Goal: Task Accomplishment & Management: Manage account settings

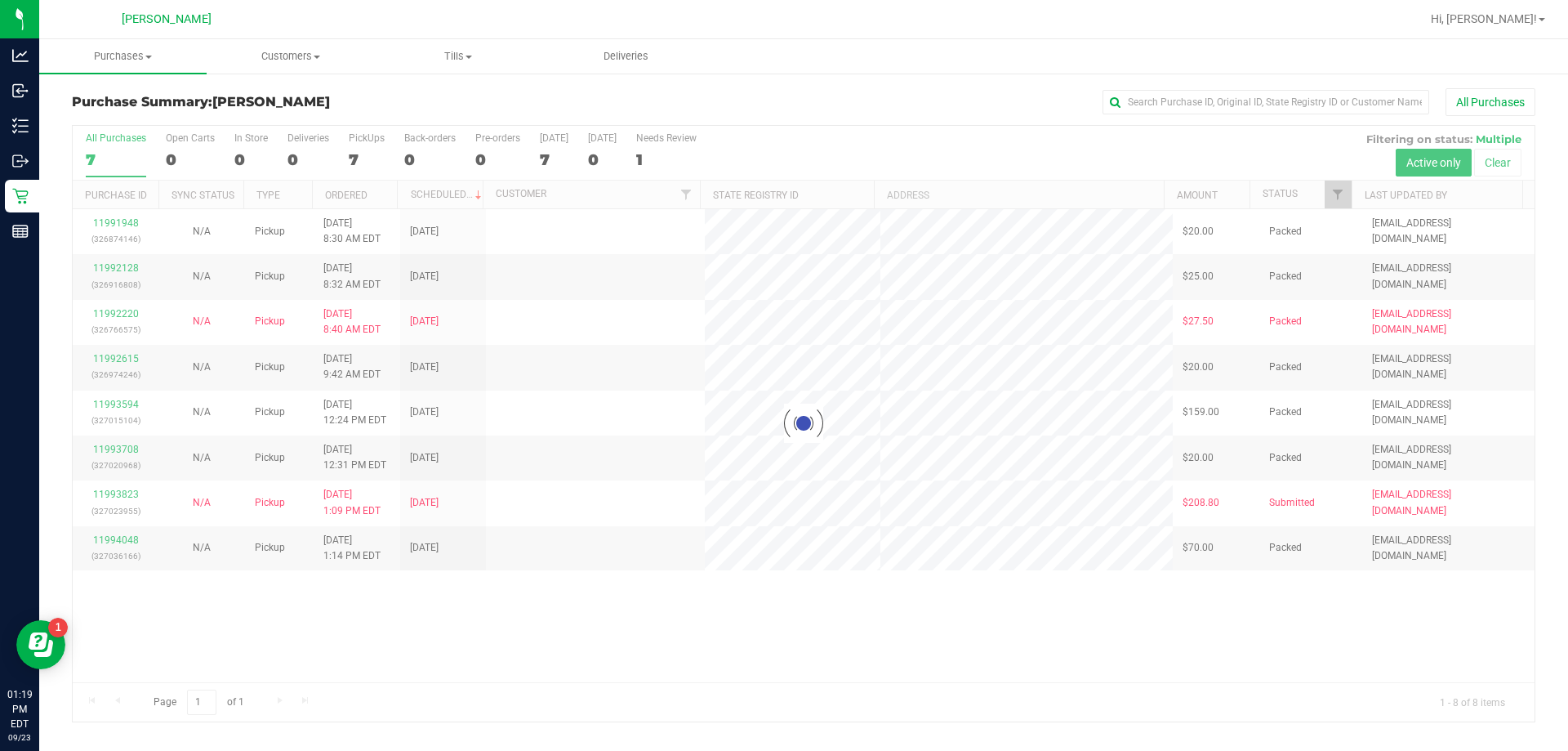
click at [121, 501] on div at bounding box center [803, 423] width 1461 height 596
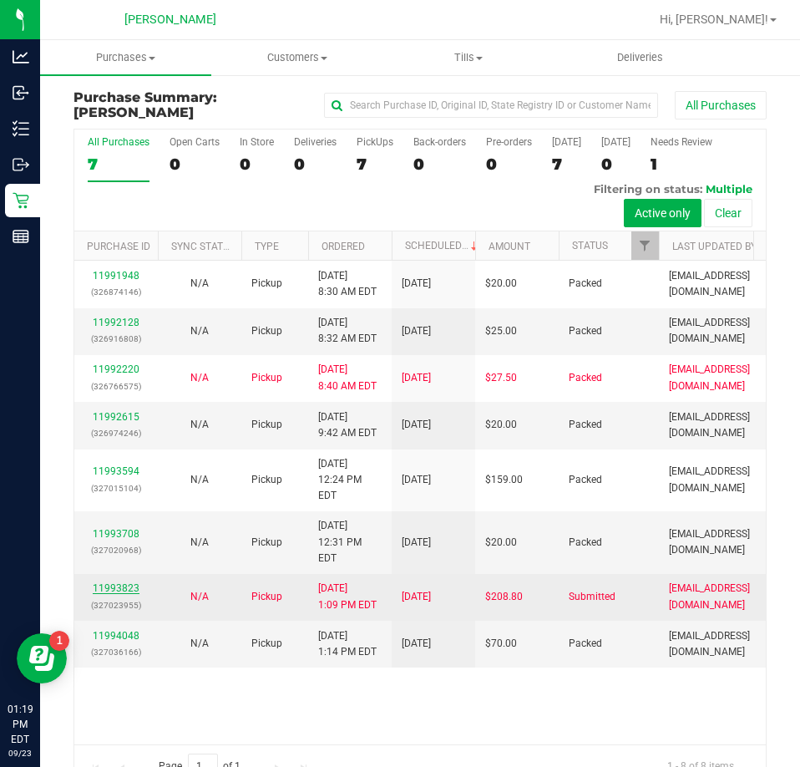
click at [130, 582] on link "11993823" at bounding box center [116, 588] width 47 height 12
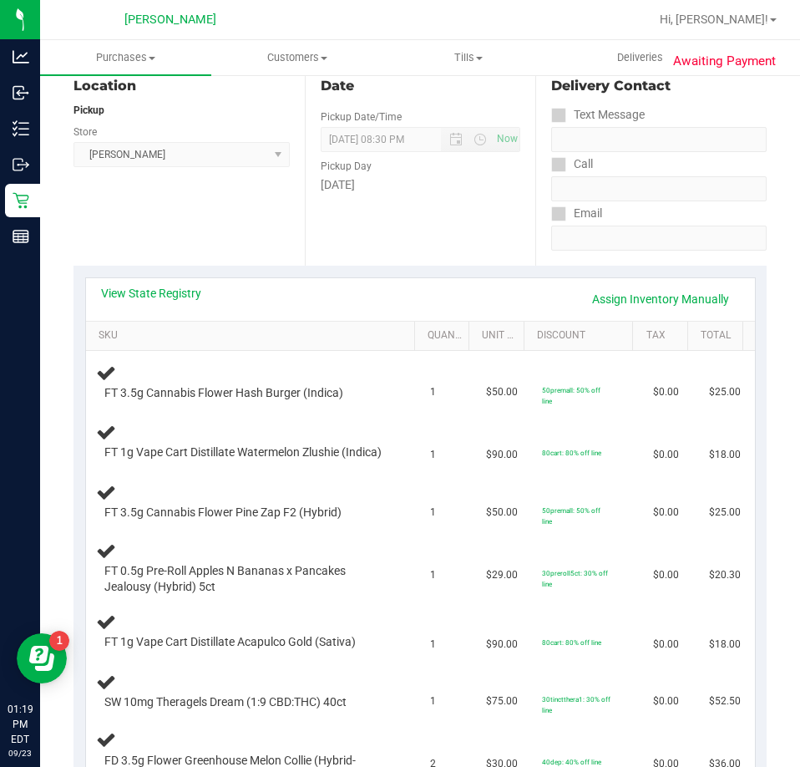
scroll to position [200, 0]
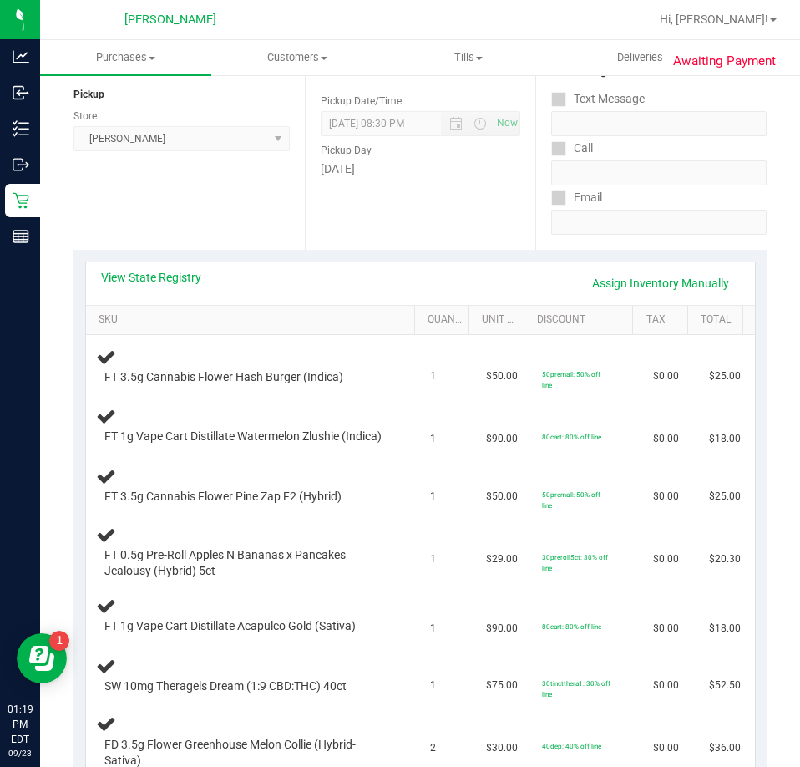
click at [183, 307] on th "SKU" at bounding box center [250, 321] width 328 height 30
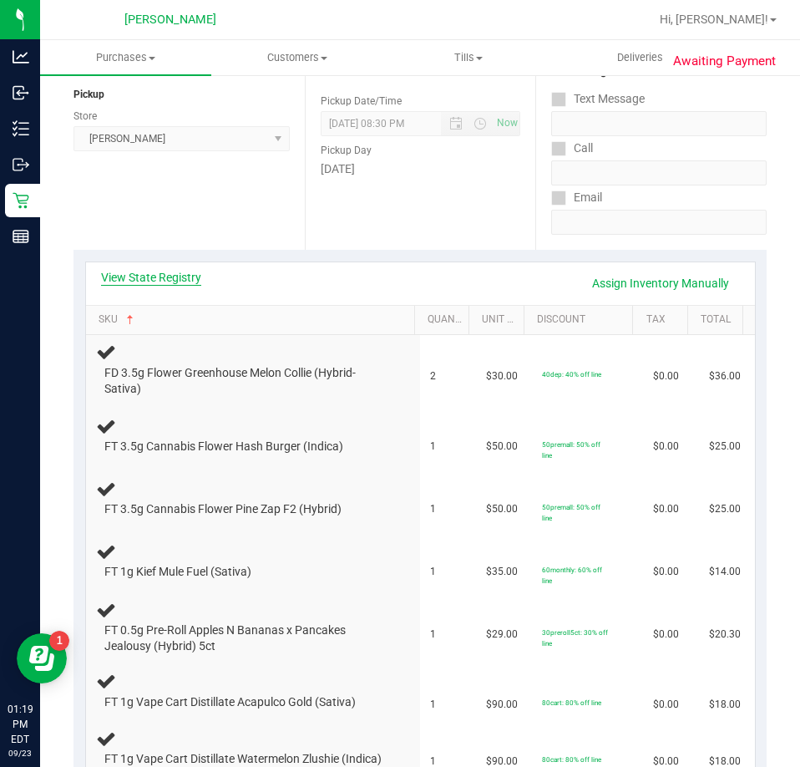
click at [174, 279] on link "View State Registry" at bounding box center [151, 277] width 100 height 17
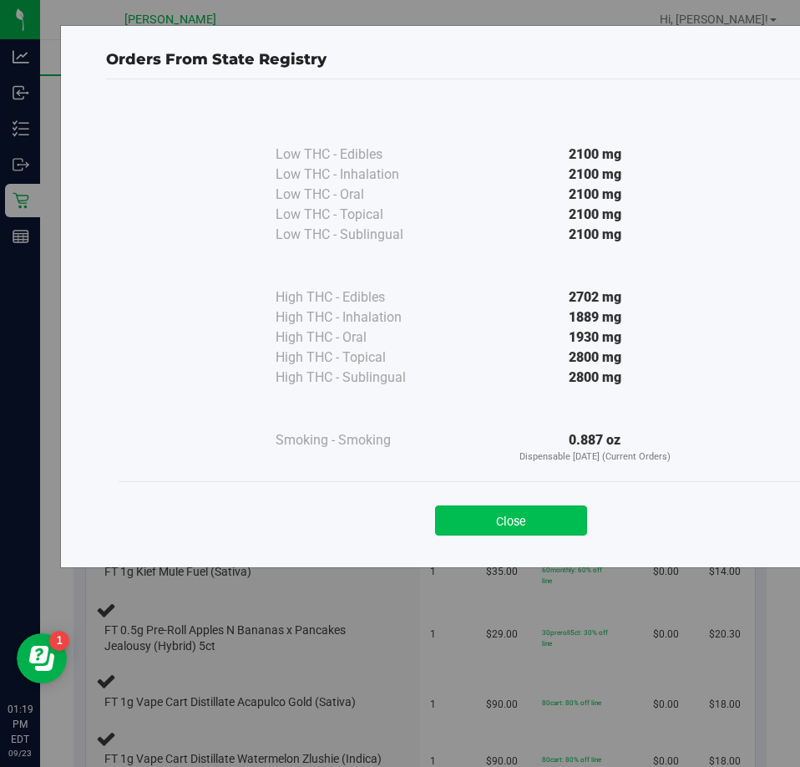
click at [533, 521] on button "Close" at bounding box center [511, 520] width 152 height 30
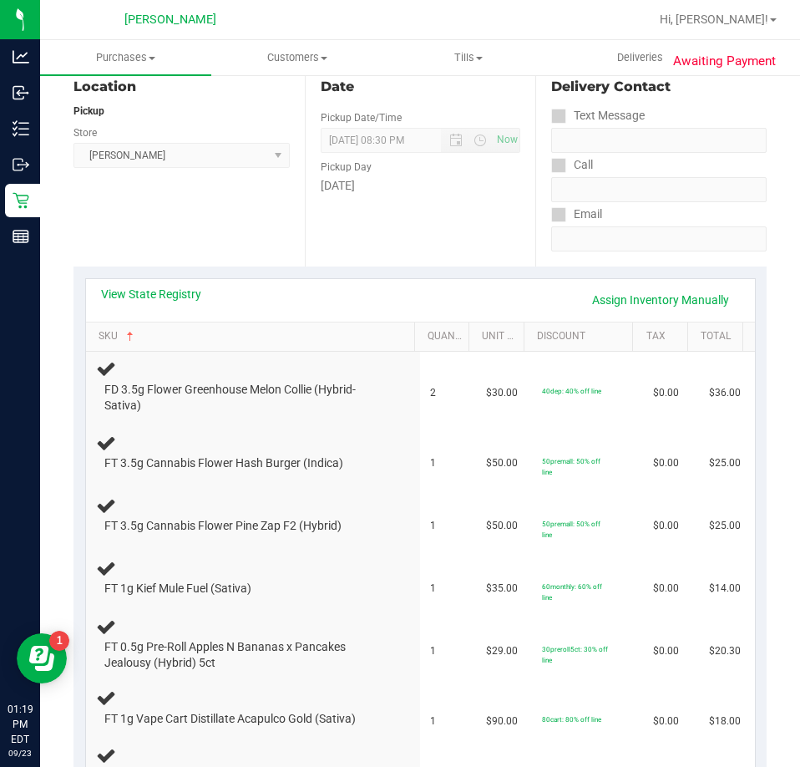
scroll to position [27, 0]
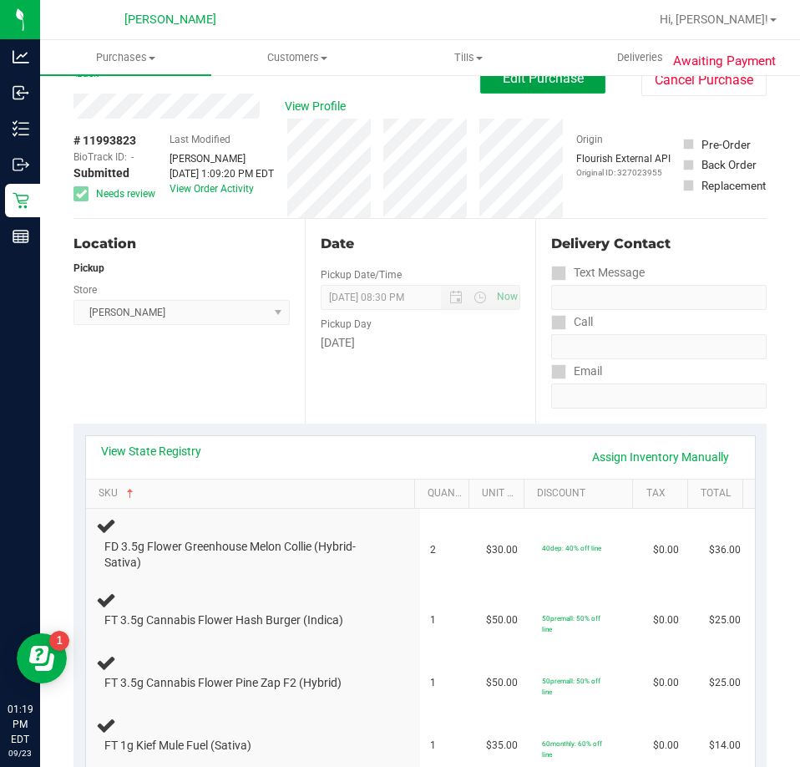
click at [586, 84] on button "Edit Purchase" at bounding box center [542, 78] width 125 height 30
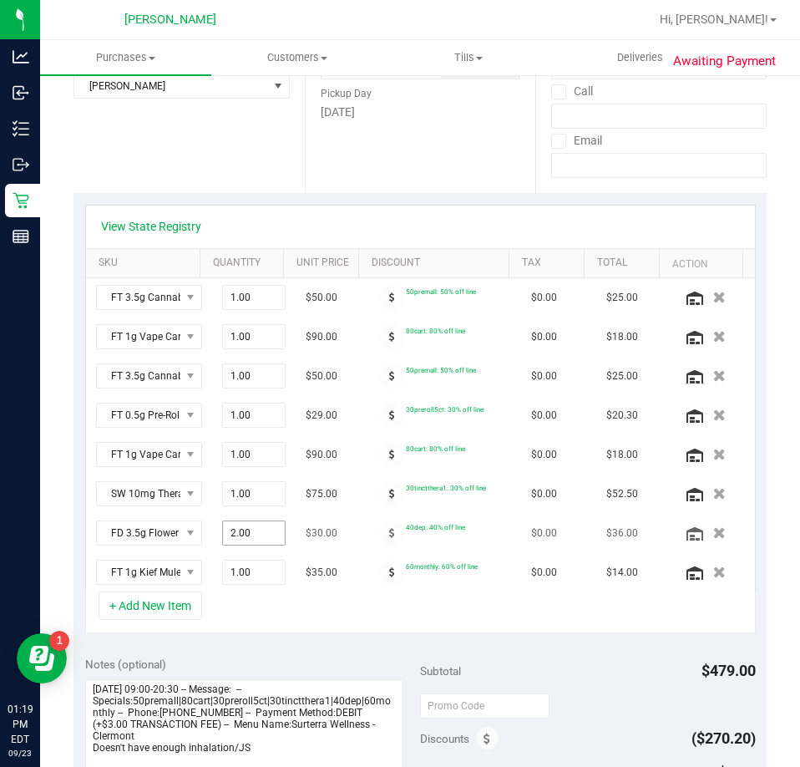
scroll to position [277, 0]
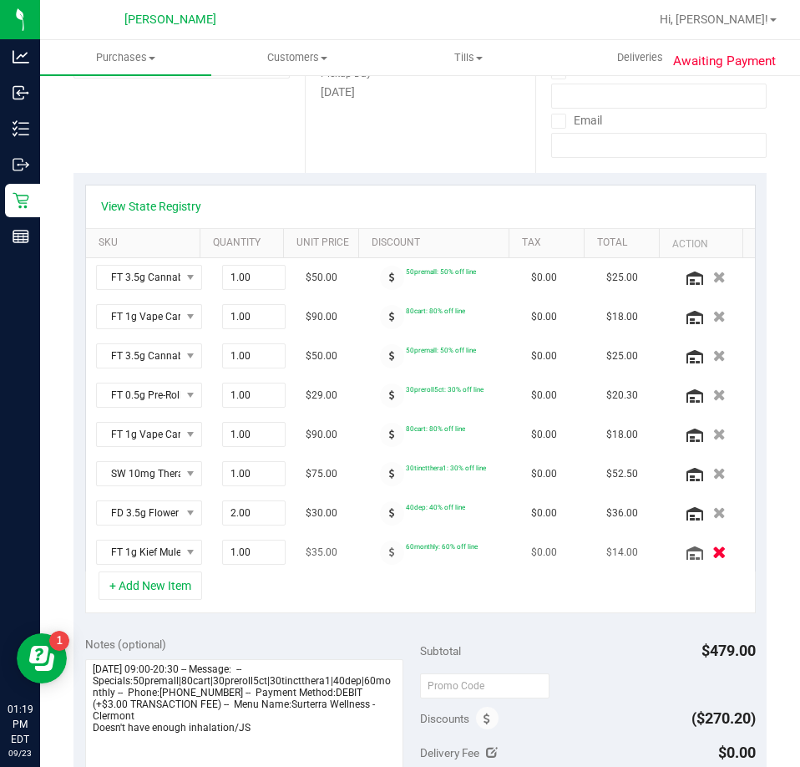
click at [713, 552] on icon "button" at bounding box center [720, 552] width 14 height 13
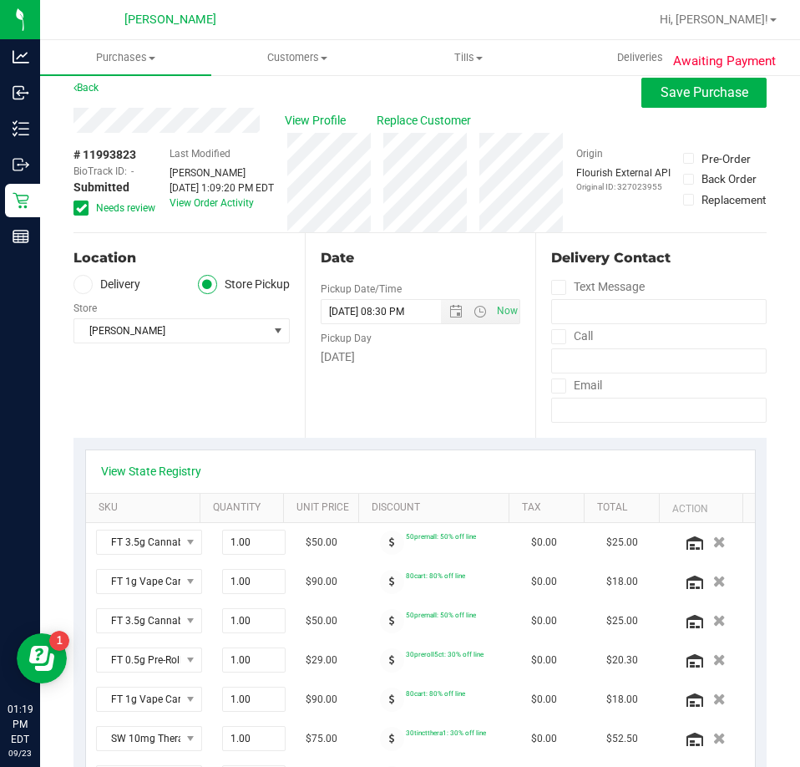
scroll to position [0, 0]
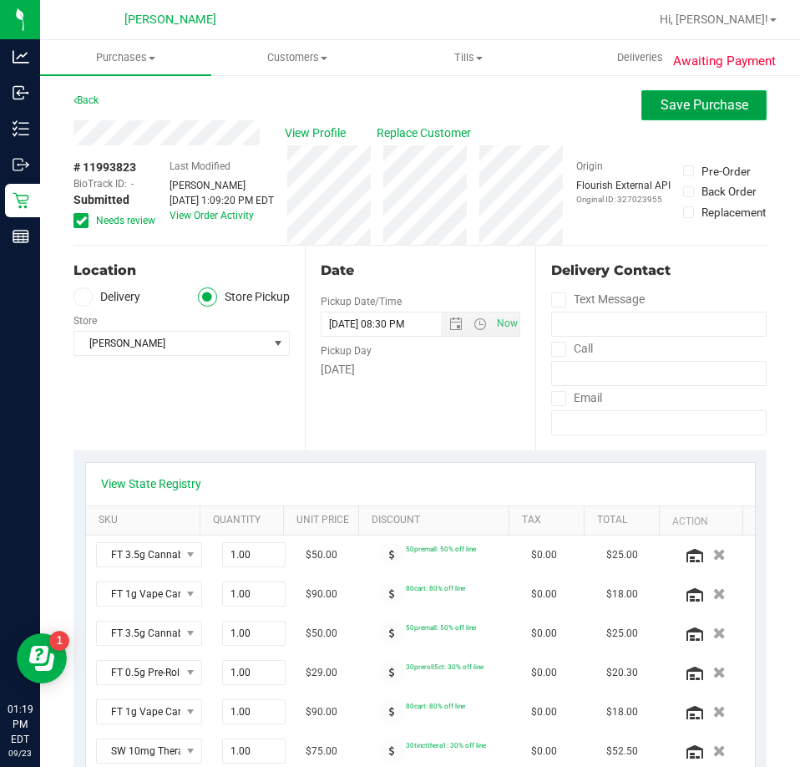
click at [678, 106] on span "Save Purchase" at bounding box center [705, 105] width 88 height 16
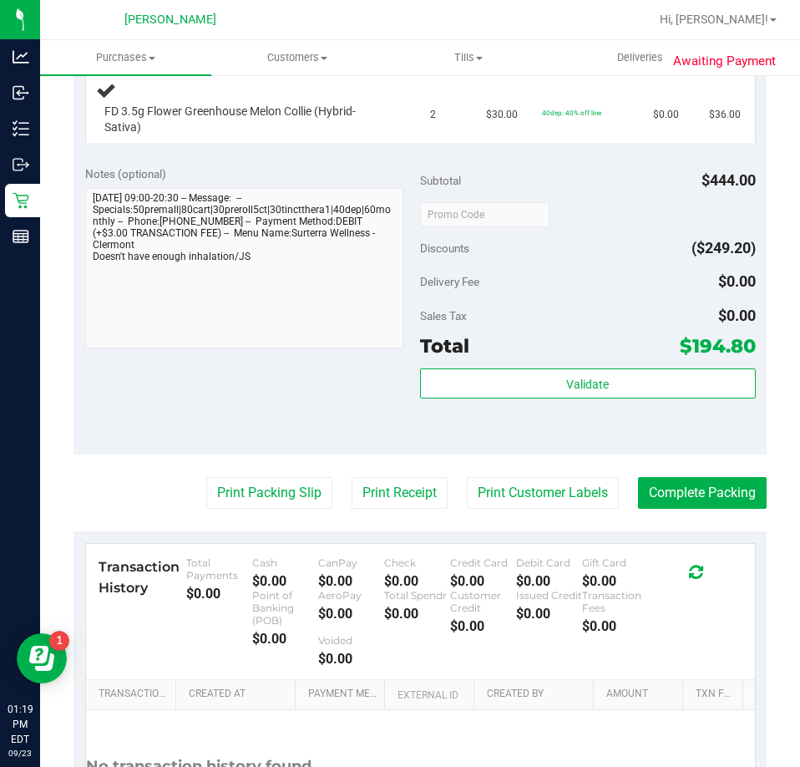
scroll to position [831, 0]
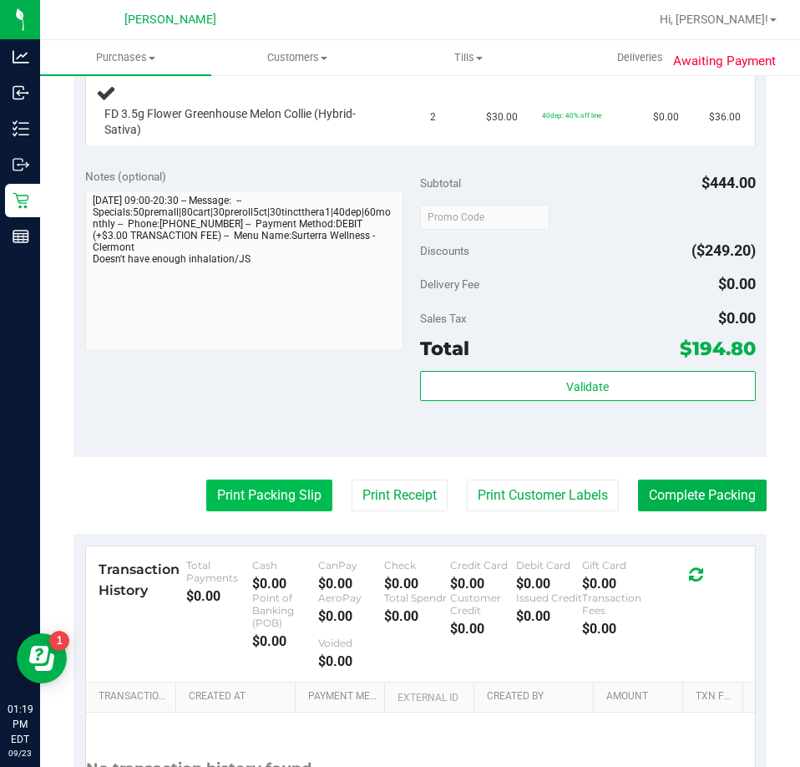
click at [268, 511] on button "Print Packing Slip" at bounding box center [269, 496] width 126 height 32
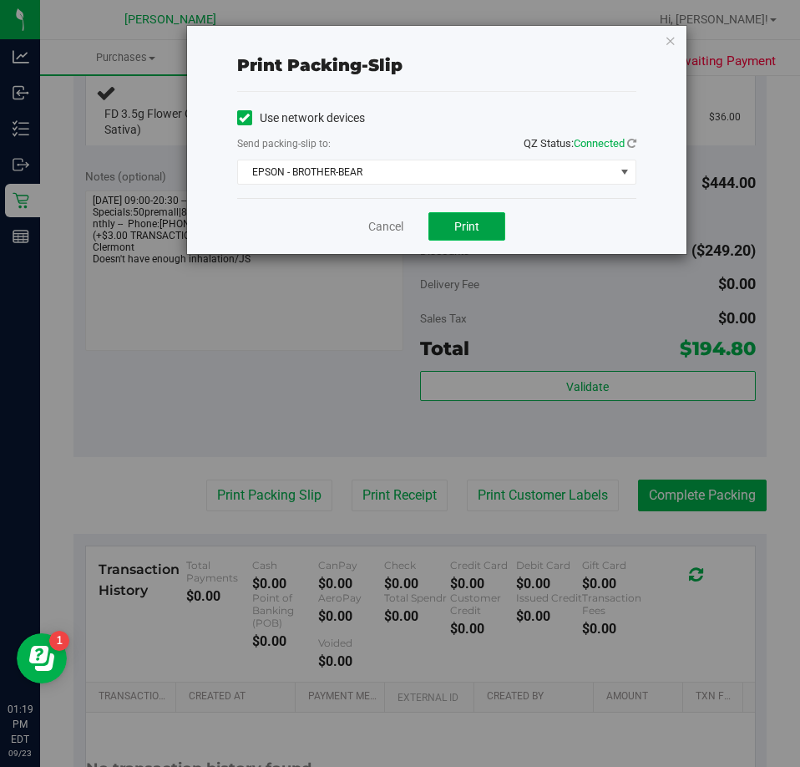
click at [456, 240] on button "Print" at bounding box center [467, 226] width 77 height 28
click at [373, 224] on link "Cancel" at bounding box center [385, 227] width 35 height 18
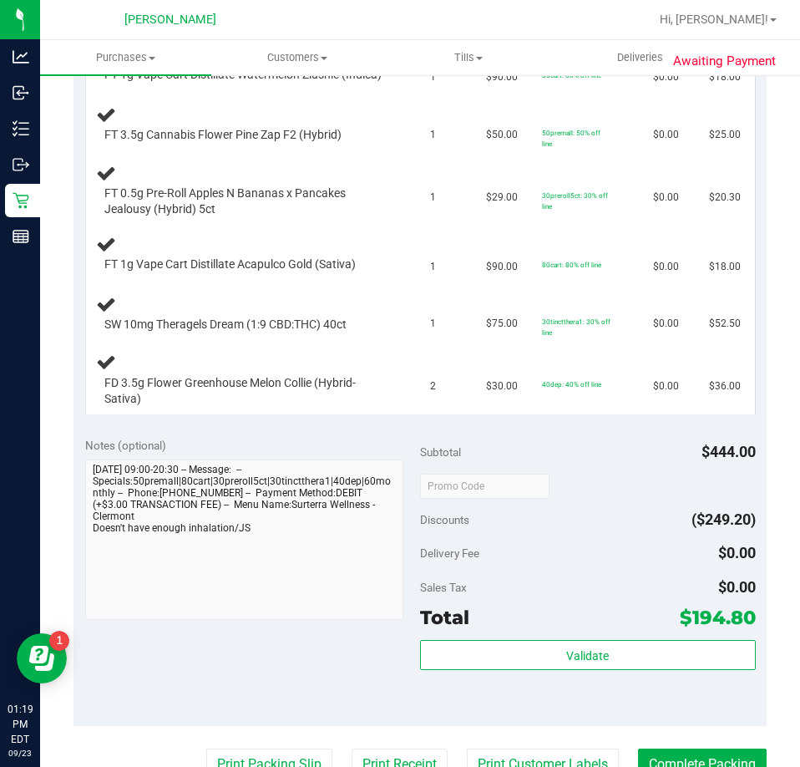
scroll to position [528, 0]
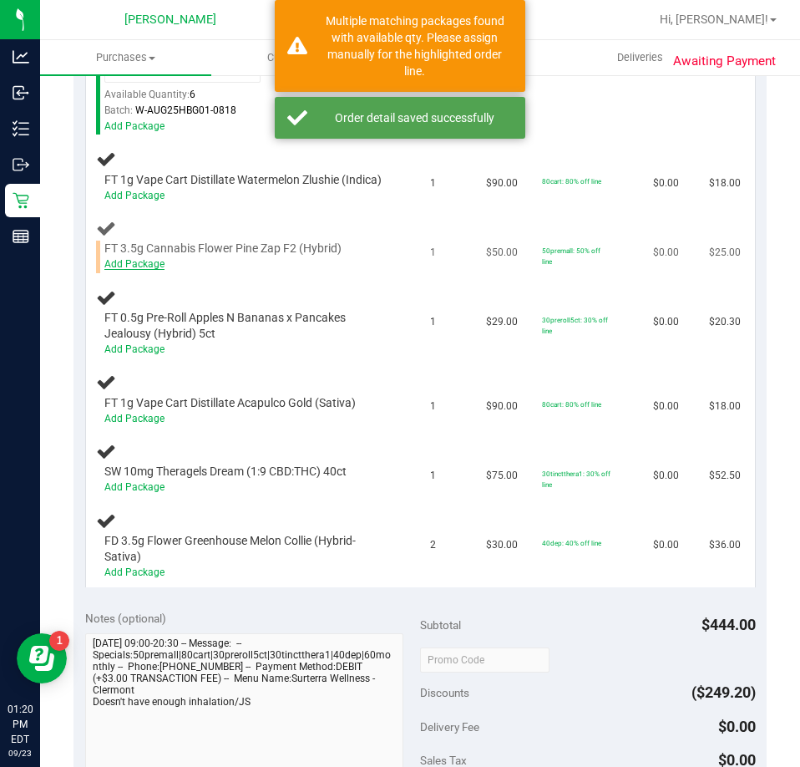
click at [137, 270] on link "Add Package" at bounding box center [134, 264] width 60 height 12
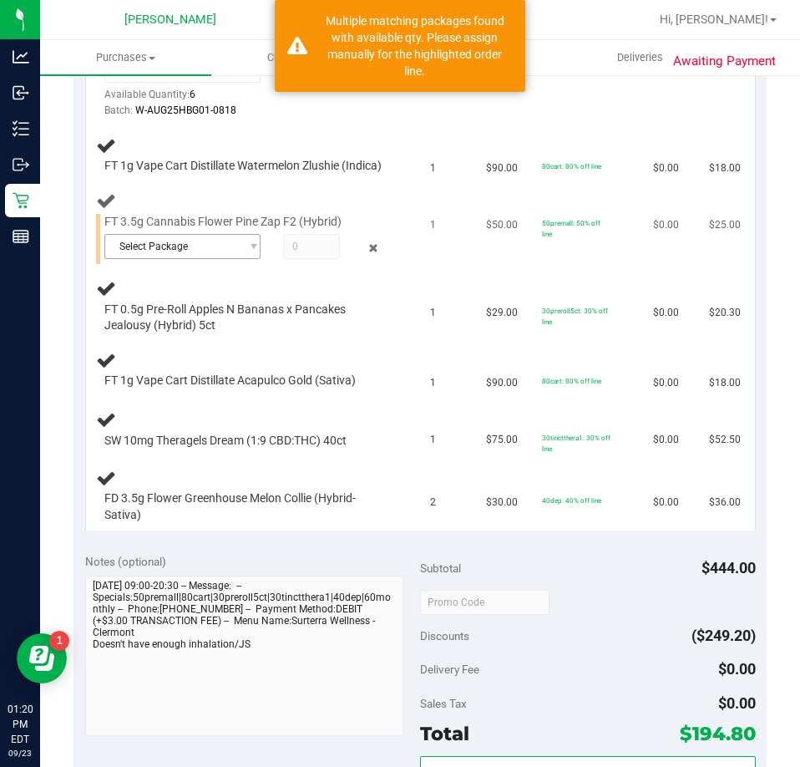
click at [218, 258] on span "Select Package" at bounding box center [172, 246] width 134 height 23
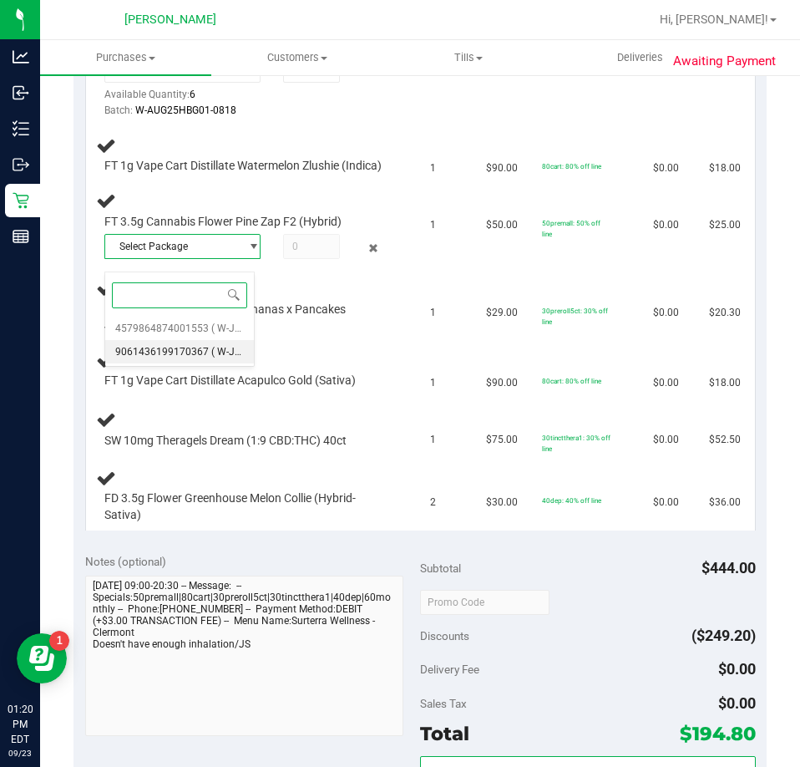
click at [194, 351] on span "9061436199170367" at bounding box center [162, 352] width 94 height 12
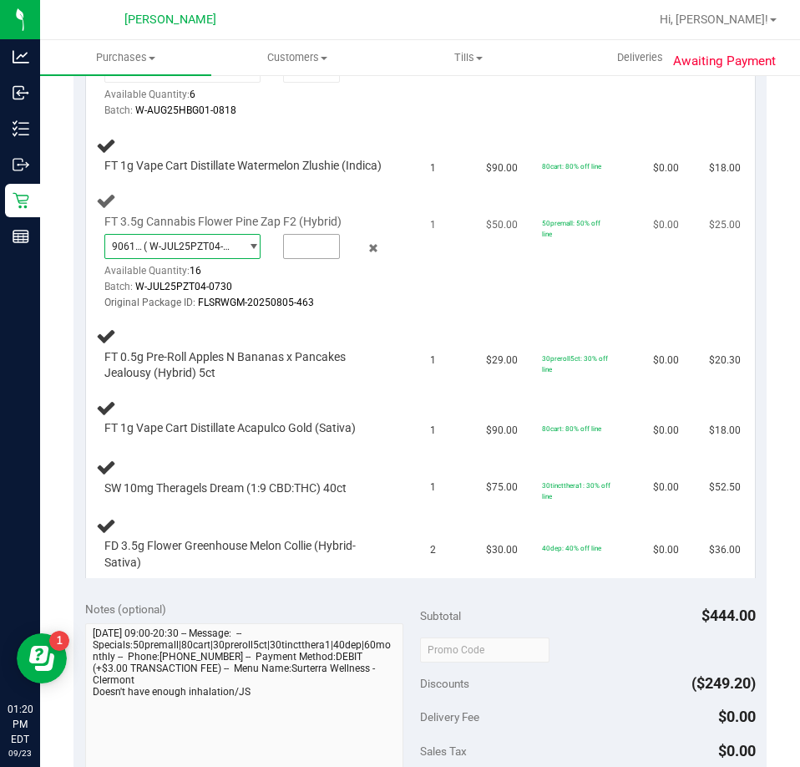
click at [297, 258] on input "text" at bounding box center [311, 246] width 55 height 23
type input "1"
click at [368, 311] on div "Original Package ID: FLSRWGM-20250805-463" at bounding box center [245, 303] width 283 height 16
type input "1.0000"
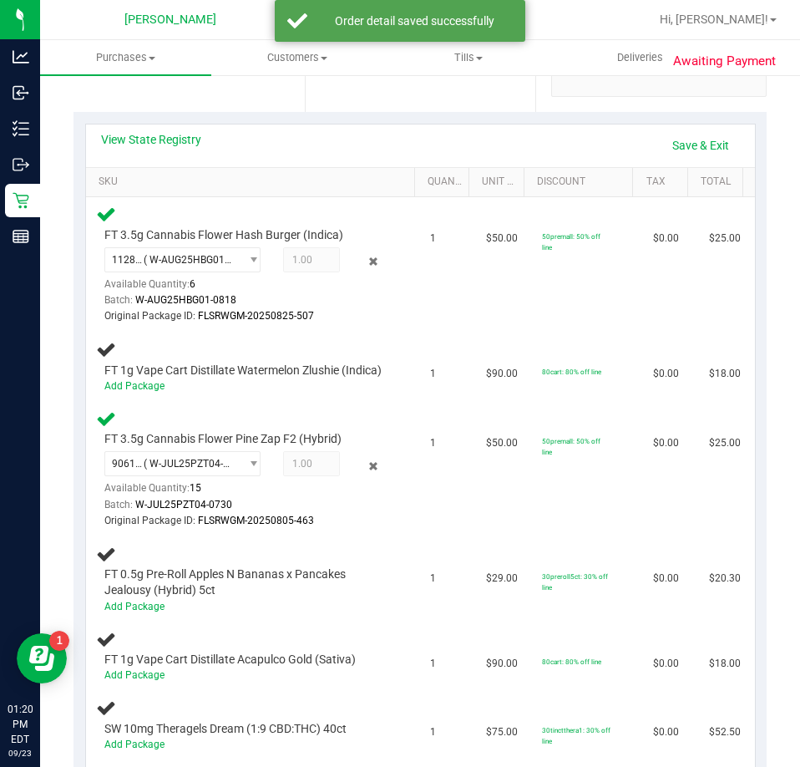
scroll to position [338, 0]
click at [683, 145] on link "Save & Exit" at bounding box center [701, 146] width 79 height 28
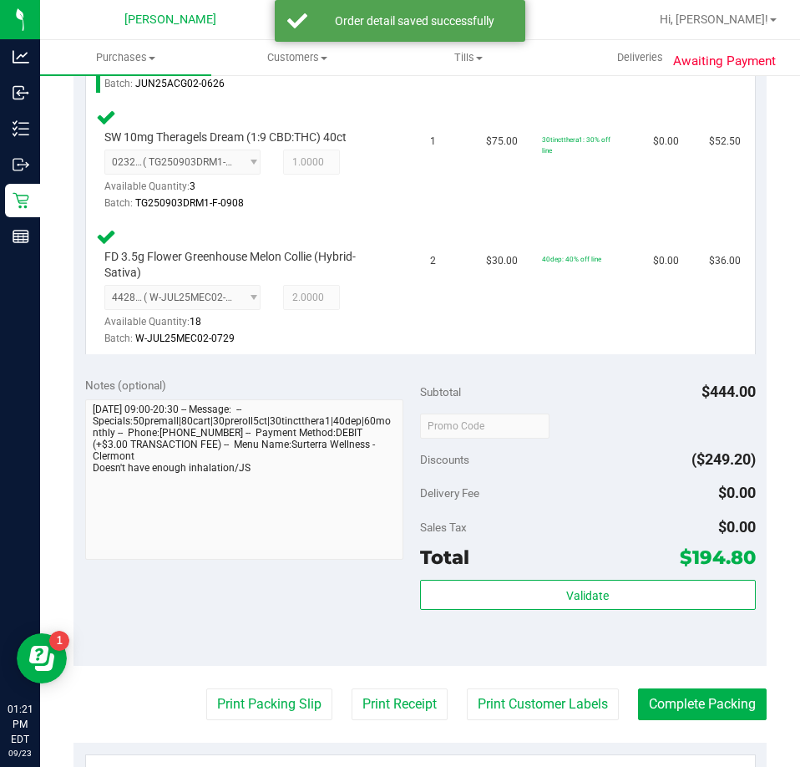
scroll to position [1200, 0]
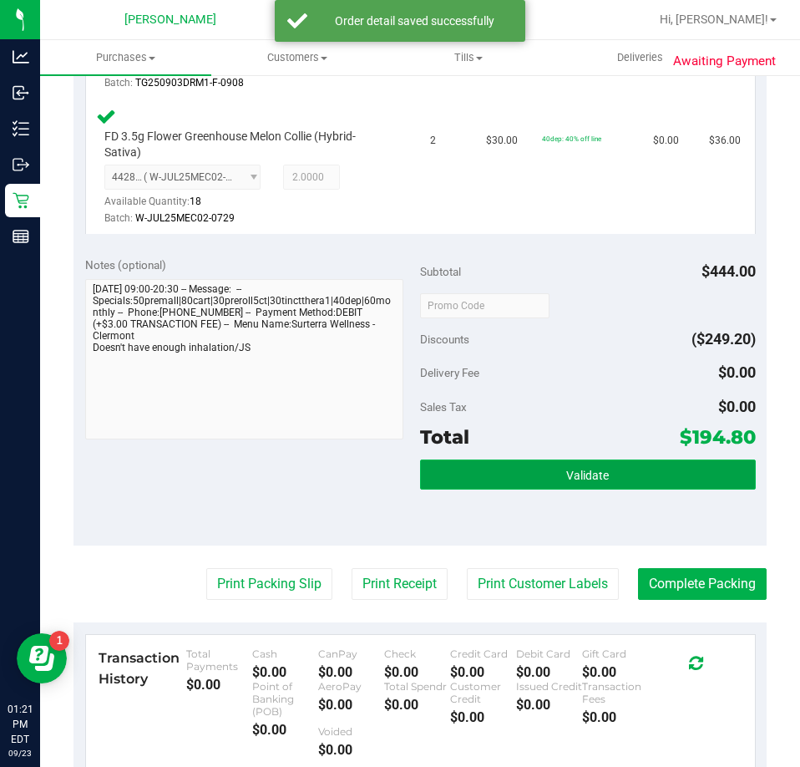
click at [601, 490] on button "Validate" at bounding box center [588, 474] width 336 height 30
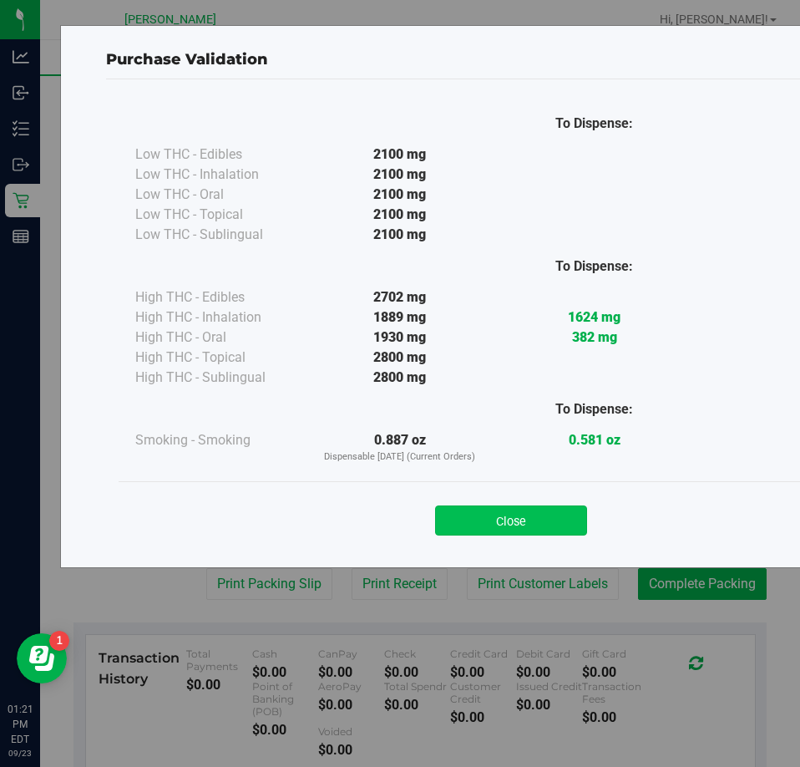
click at [518, 518] on button "Close" at bounding box center [511, 520] width 152 height 30
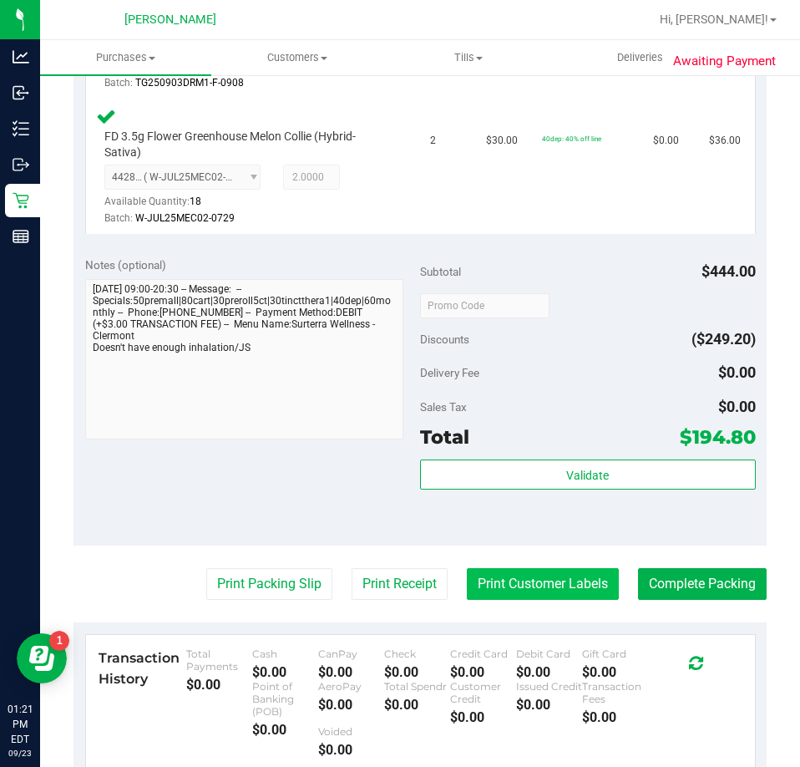
click at [556, 593] on button "Print Customer Labels" at bounding box center [543, 584] width 152 height 32
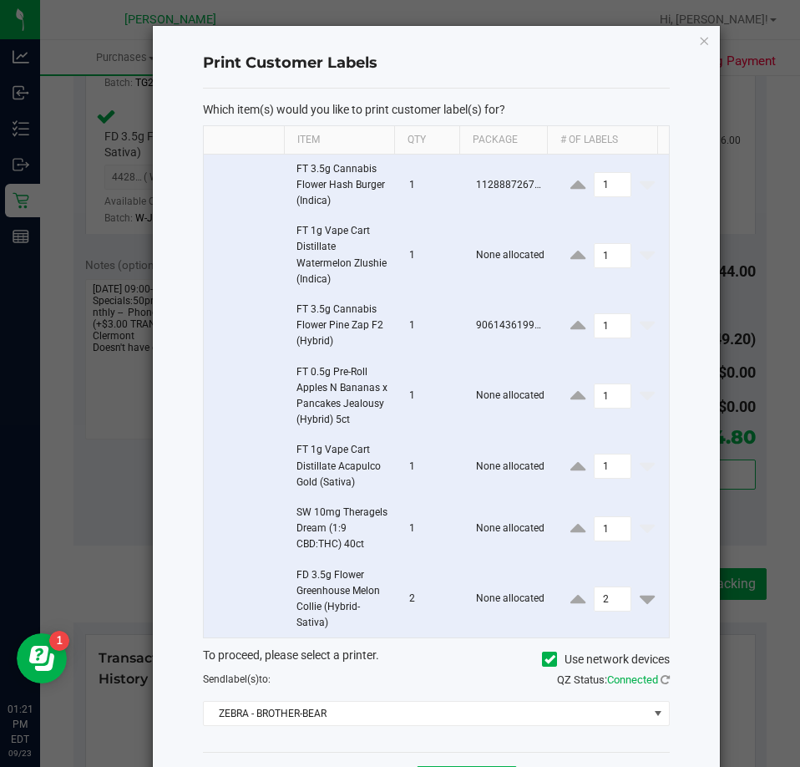
scroll to position [84, 0]
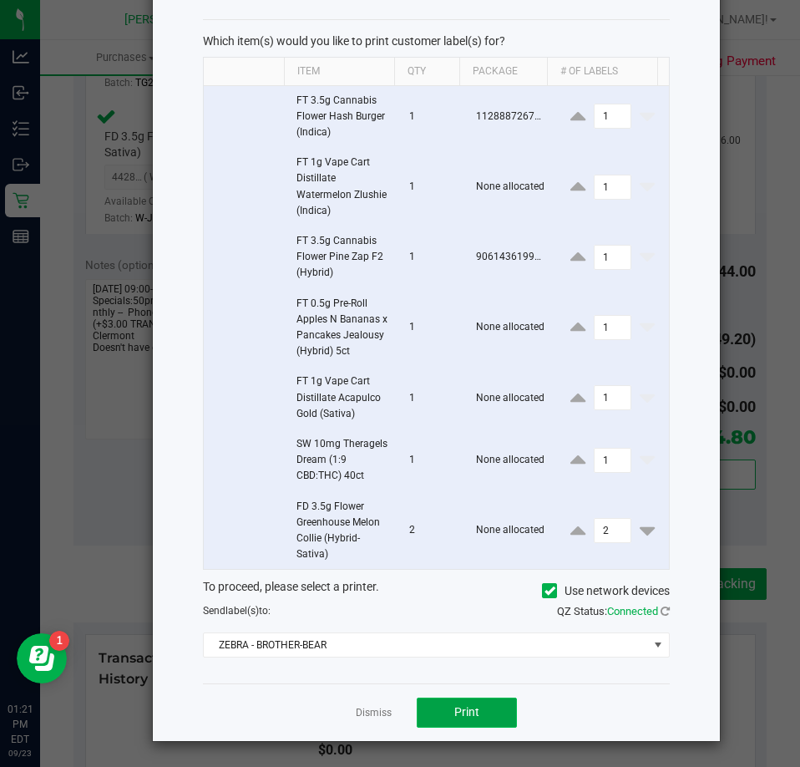
click at [473, 700] on button "Print" at bounding box center [467, 713] width 100 height 30
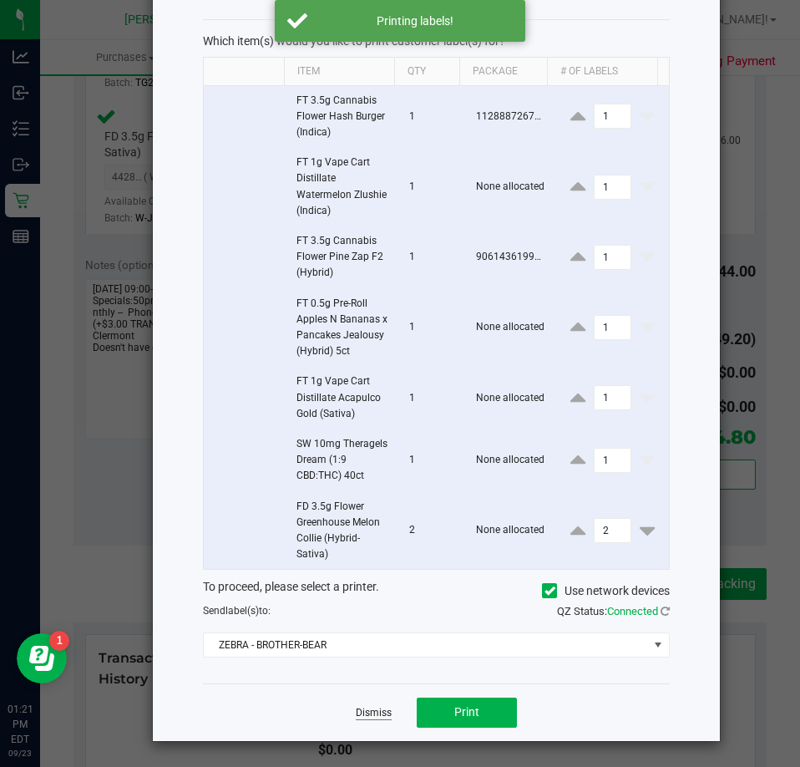
click at [363, 711] on link "Dismiss" at bounding box center [374, 713] width 36 height 14
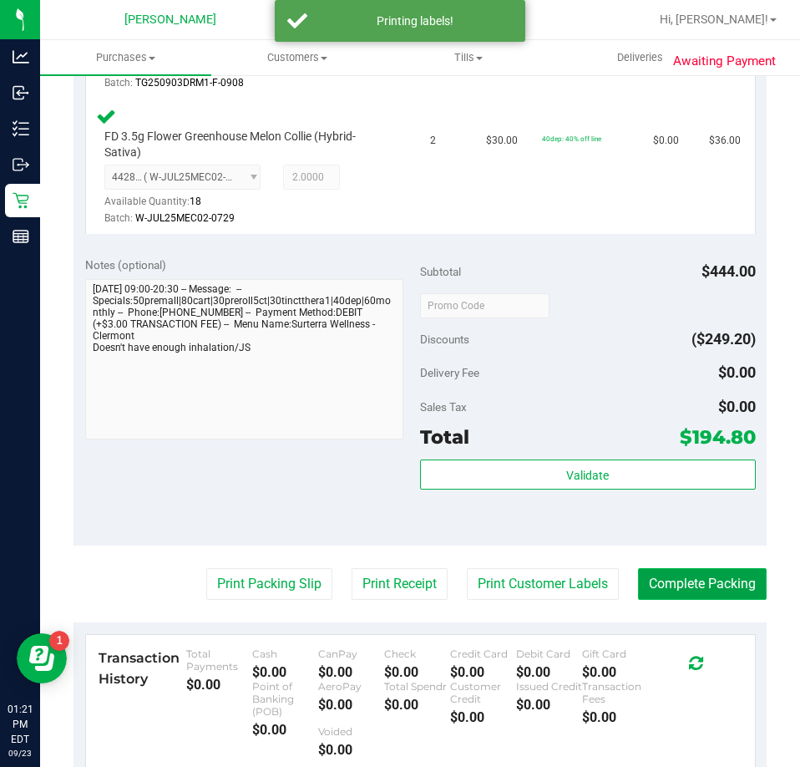
click at [688, 600] on button "Complete Packing" at bounding box center [702, 584] width 129 height 32
